Goal: Task Accomplishment & Management: Use online tool/utility

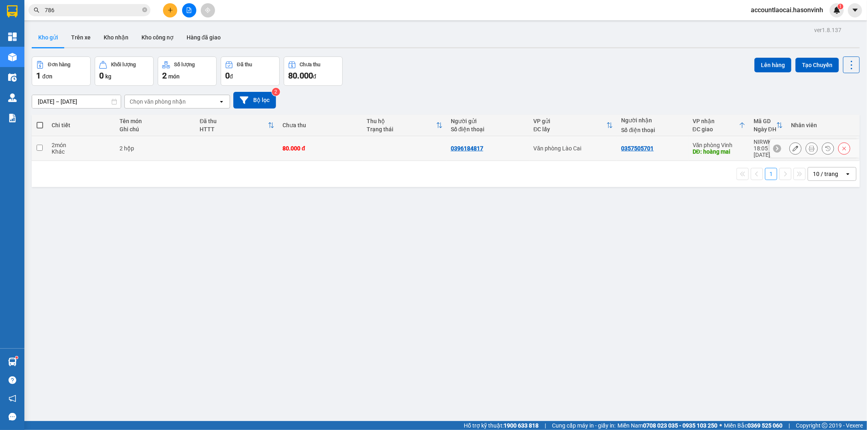
click at [347, 150] on td "80.000 đ" at bounding box center [320, 148] width 84 height 25
checkbox input "true"
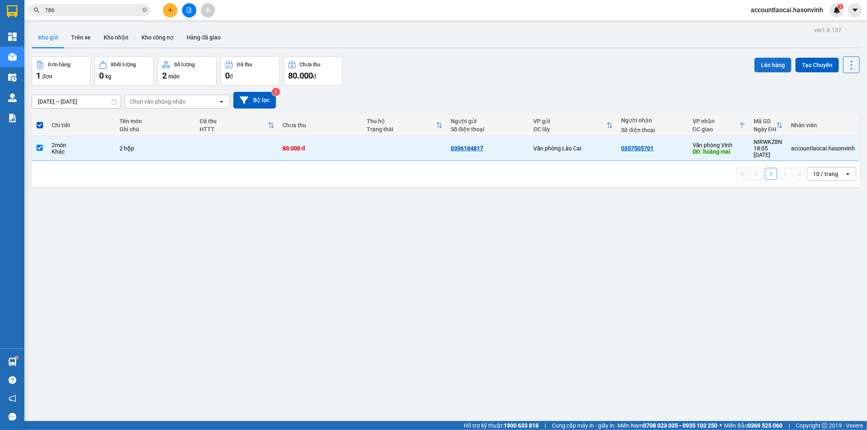
click at [765, 59] on button "Lên hàng" at bounding box center [772, 65] width 37 height 15
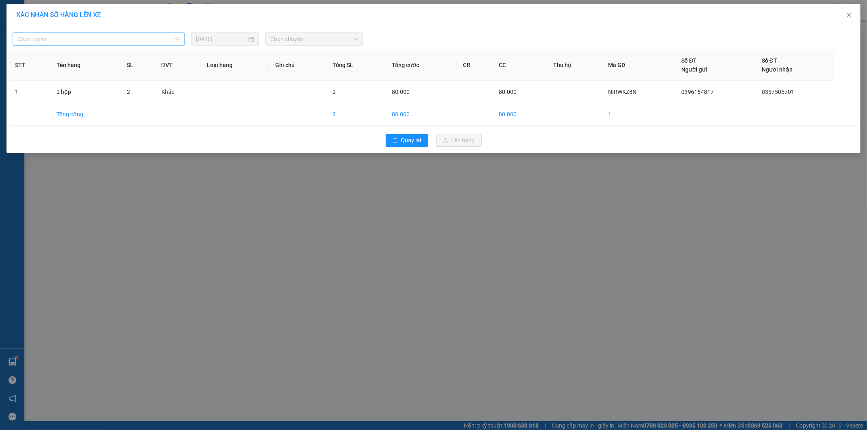
click at [42, 42] on span "Chọn tuyến" at bounding box center [98, 39] width 162 height 12
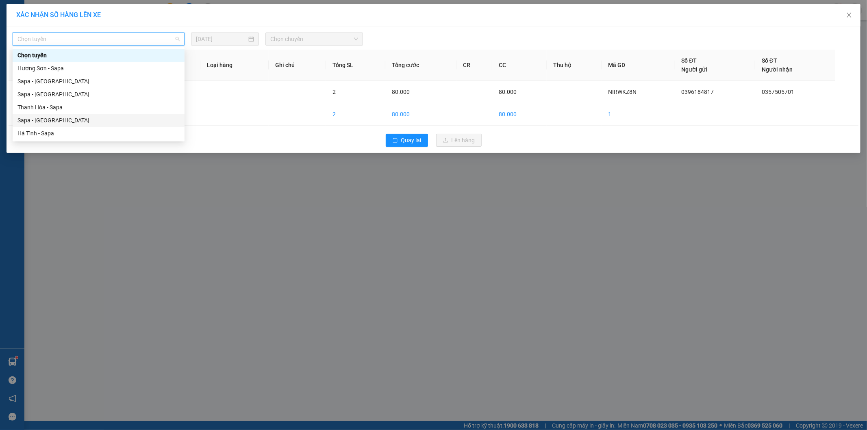
click at [49, 120] on div "Sapa - [GEOGRAPHIC_DATA]" at bounding box center [98, 120] width 162 height 9
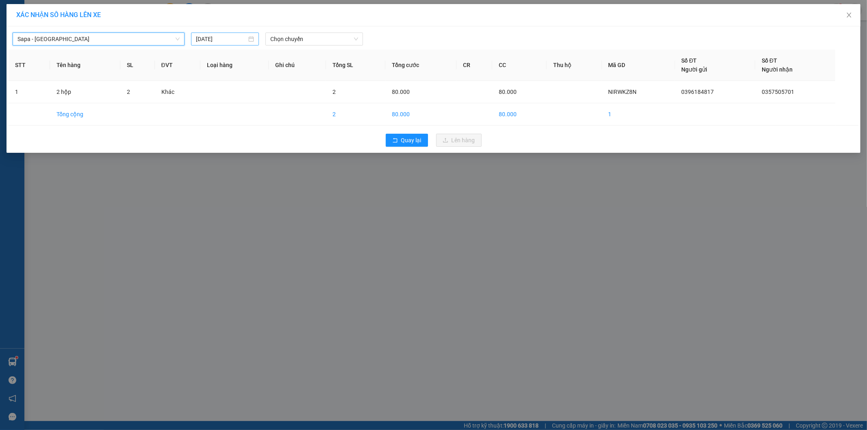
click at [206, 39] on input "[DATE]" at bounding box center [221, 39] width 51 height 9
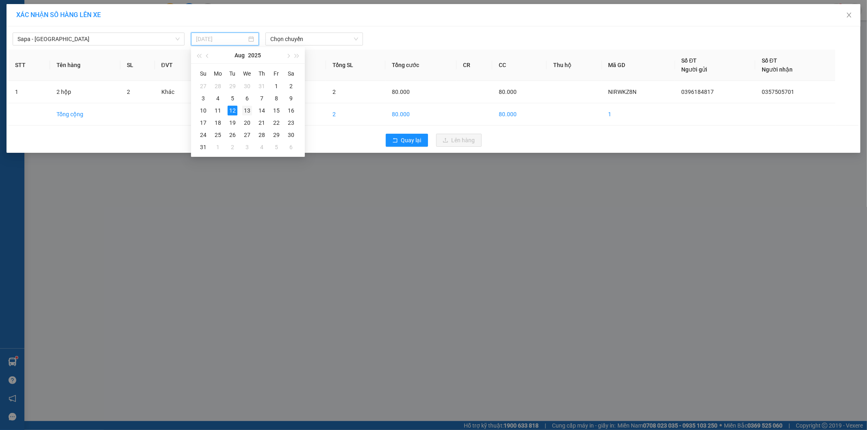
click at [249, 113] on div "13" at bounding box center [247, 111] width 10 height 10
type input "[DATE]"
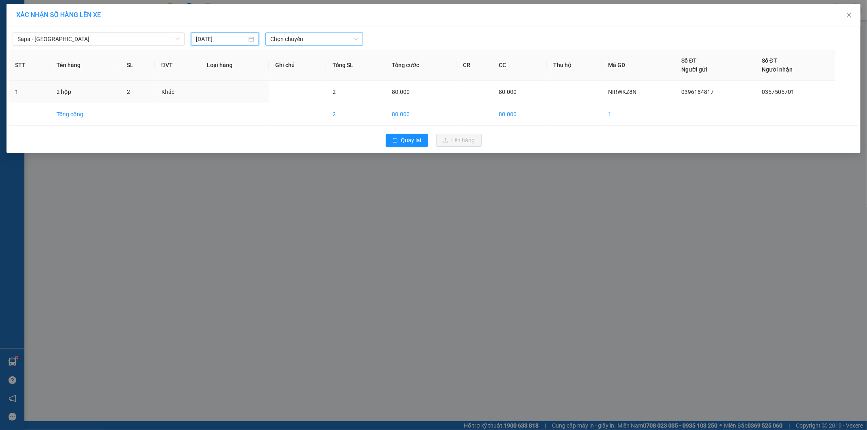
click at [334, 44] on span "Chọn chuyến" at bounding box center [314, 39] width 88 height 12
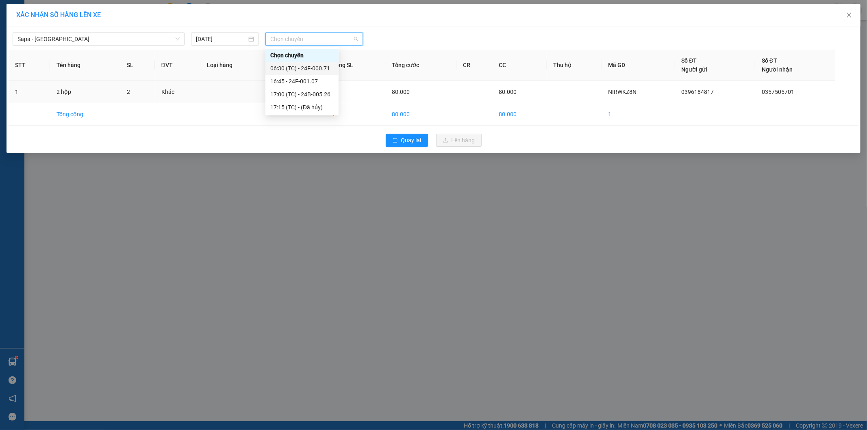
click at [326, 67] on div "06:30 (TC) - 24F-000.71" at bounding box center [301, 68] width 63 height 9
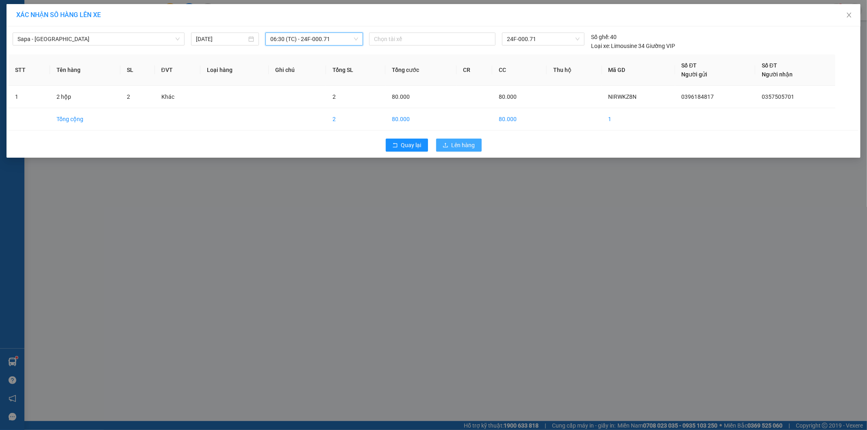
click at [449, 145] on button "Lên hàng" at bounding box center [459, 145] width 46 height 13
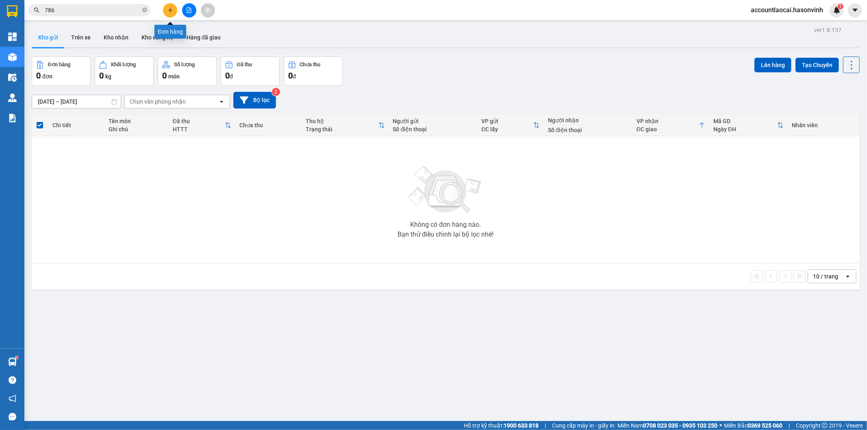
click at [169, 9] on icon "plus" at bounding box center [170, 10] width 6 height 6
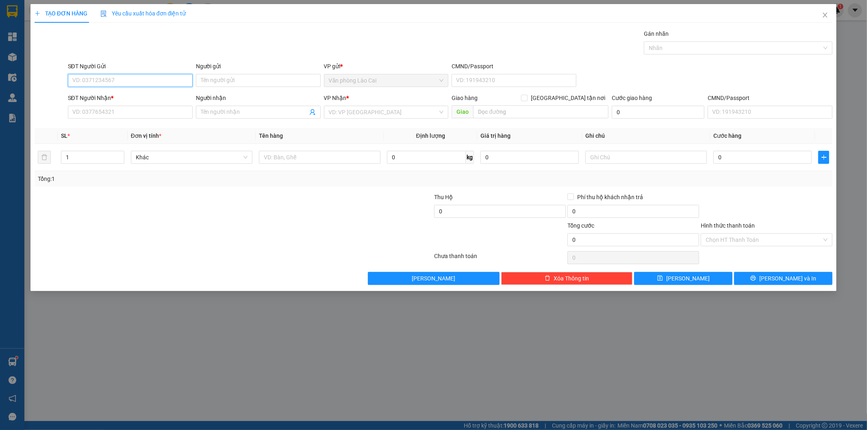
click at [128, 76] on input "SĐT Người Gửi" at bounding box center [130, 80] width 125 height 13
drag, startPoint x: 145, startPoint y: 96, endPoint x: 139, endPoint y: 102, distance: 8.3
click at [144, 96] on div "0888205999" at bounding box center [130, 96] width 115 height 9
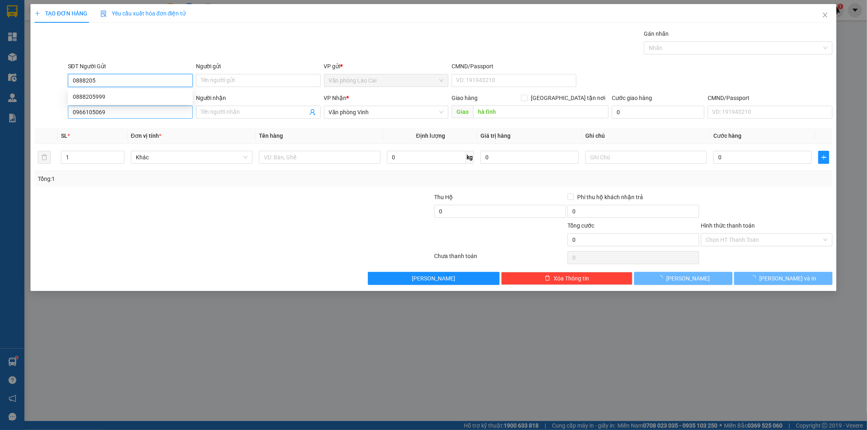
type input "0888205999"
type input "0966105069"
type input "hà tĩnh"
type input "50.000"
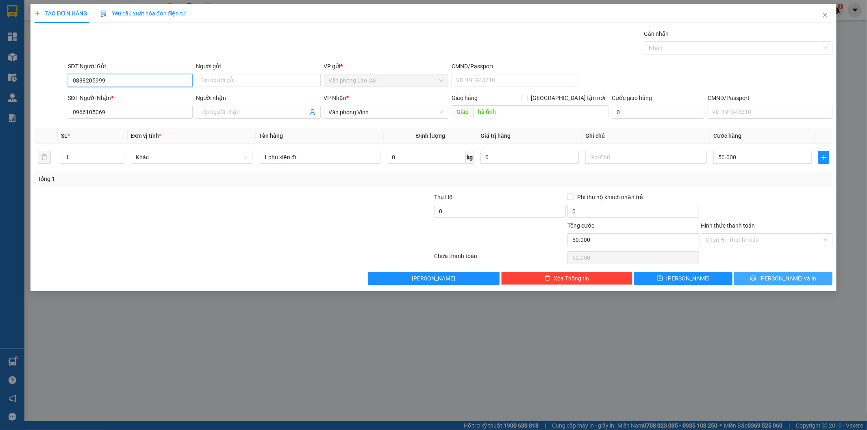
type input "0888205999"
click at [780, 279] on span "[PERSON_NAME] và In" at bounding box center [787, 278] width 57 height 9
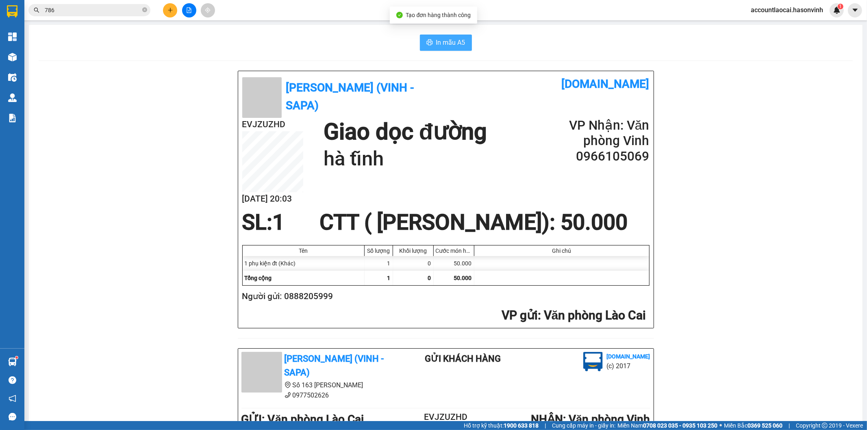
click at [448, 43] on span "In mẫu A5" at bounding box center [450, 42] width 29 height 10
